Goal: Check status: Check status

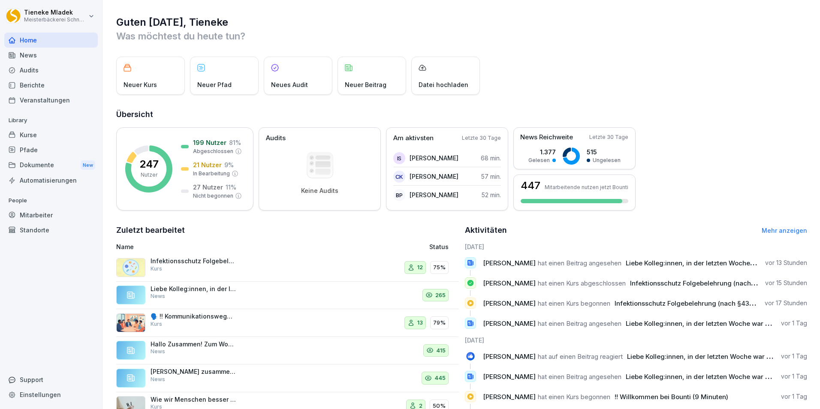
click at [49, 88] on div "Berichte" at bounding box center [50, 85] width 93 height 15
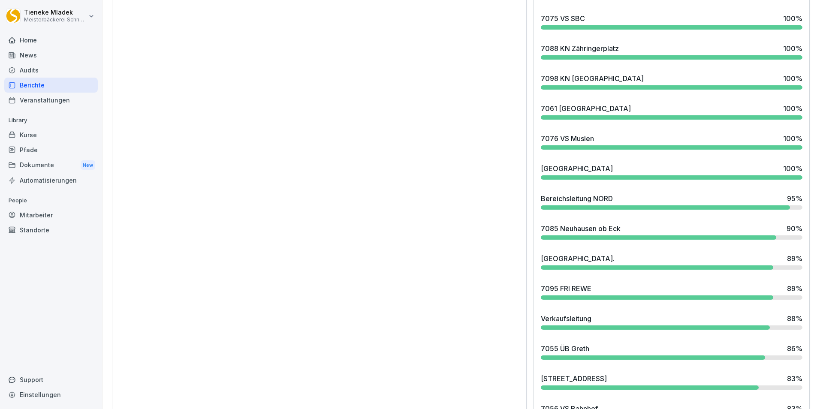
scroll to position [814, 0]
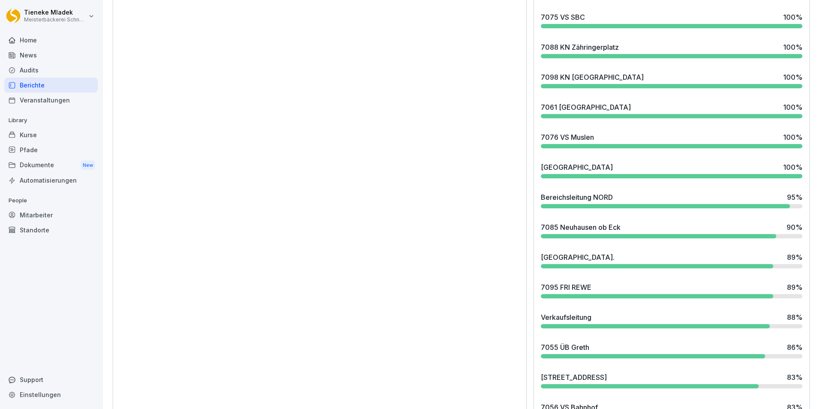
click at [573, 230] on div "7085 Neuhausen ob Eck" at bounding box center [580, 227] width 80 height 10
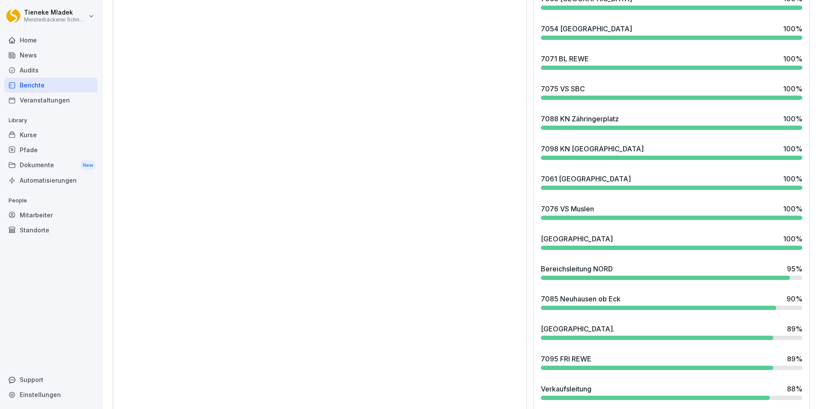
scroll to position [772, 0]
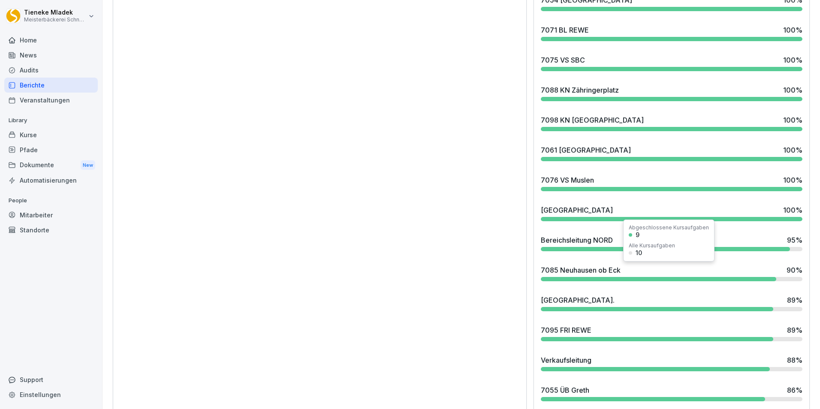
click at [716, 279] on div at bounding box center [657, 279] width 235 height 4
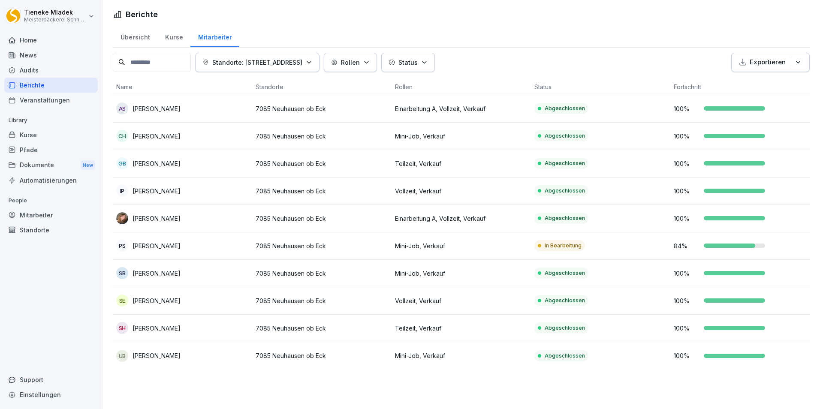
click at [548, 241] on div "In Bearbeitung" at bounding box center [559, 245] width 51 height 11
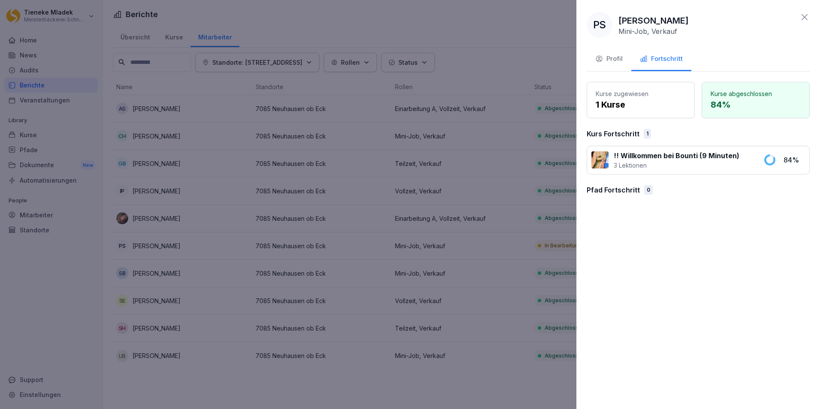
click at [804, 18] on icon at bounding box center [804, 17] width 6 height 6
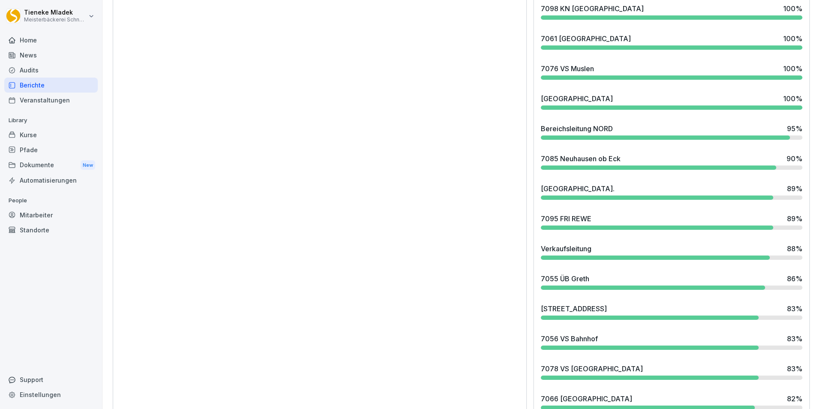
scroll to position [986, 0]
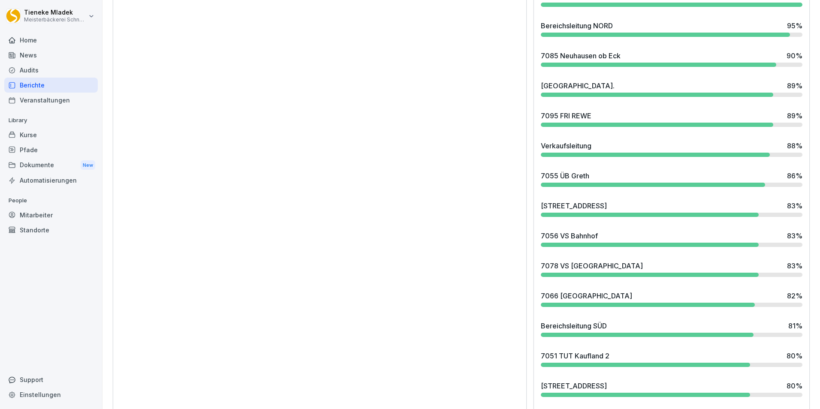
click at [731, 211] on div "[STREET_ADDRESS] 83 %" at bounding box center [671, 208] width 268 height 23
